Goal: Task Accomplishment & Management: Manage account settings

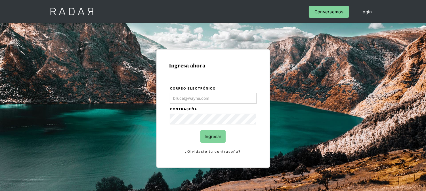
type input "kinta.morioka@monnetpayments.com"
click at [205, 143] on form "Correo electrónico kinta.morioka@monnetpayments.com Contraseña Ingresar ¿Olvida…" at bounding box center [213, 120] width 87 height 69
click at [212, 138] on input "Ingresar" at bounding box center [213, 136] width 25 height 13
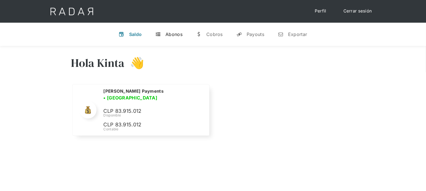
click at [173, 35] on div "Abonos" at bounding box center [174, 35] width 17 height 6
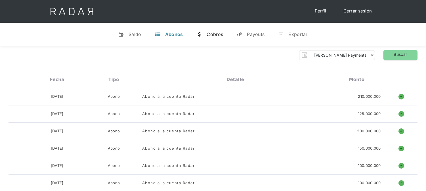
click at [209, 35] on div "Cobros" at bounding box center [215, 35] width 16 height 6
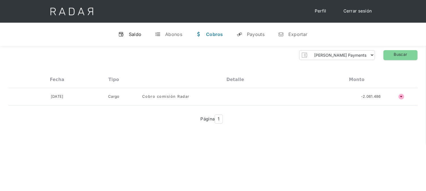
click at [137, 29] on link "v Saldo" at bounding box center [130, 34] width 32 height 15
